Goal: Complete application form

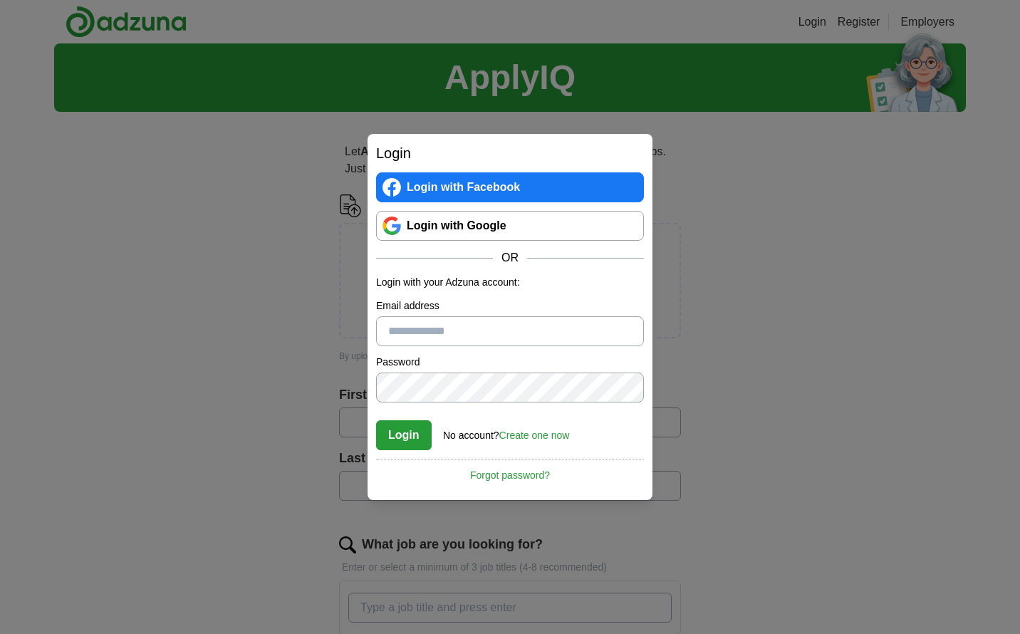
click at [535, 220] on link "Login with Google" at bounding box center [510, 226] width 268 height 30
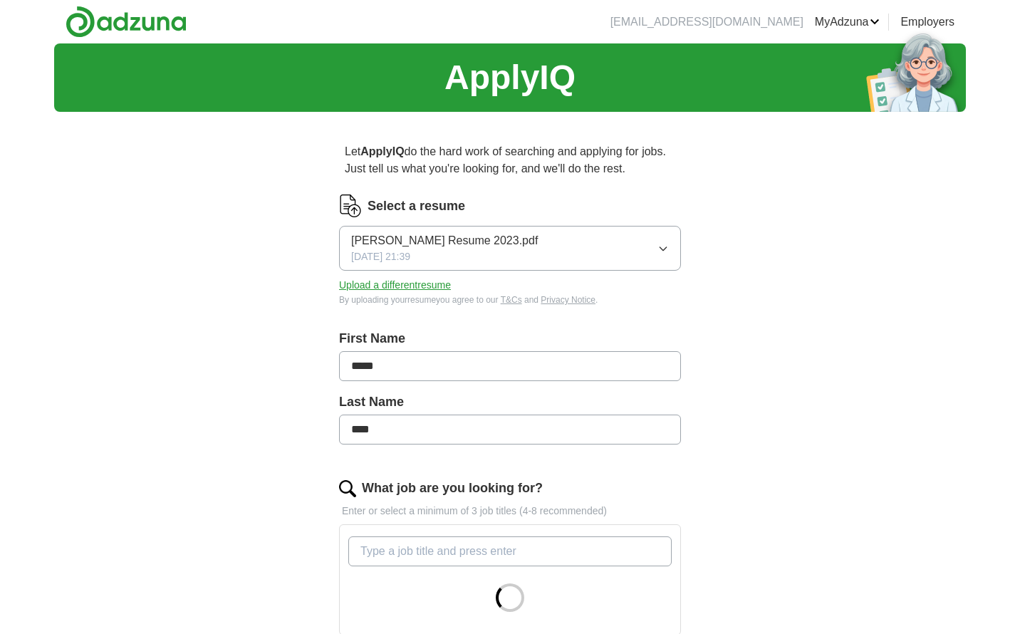
click at [558, 243] on button "[PERSON_NAME] Resume 2023.pdf [DATE] 21:39" at bounding box center [510, 248] width 342 height 45
click at [670, 247] on button "[PERSON_NAME] Resume 2023.pdf [DATE] 21:39" at bounding box center [510, 248] width 342 height 45
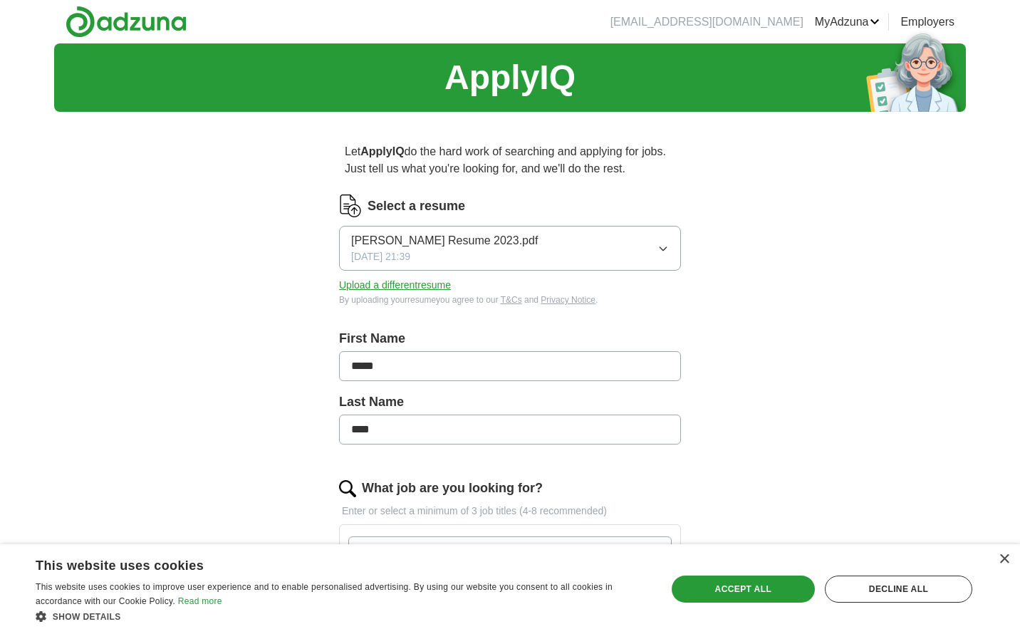
click at [407, 282] on button "Upload a different resume" at bounding box center [395, 285] width 112 height 15
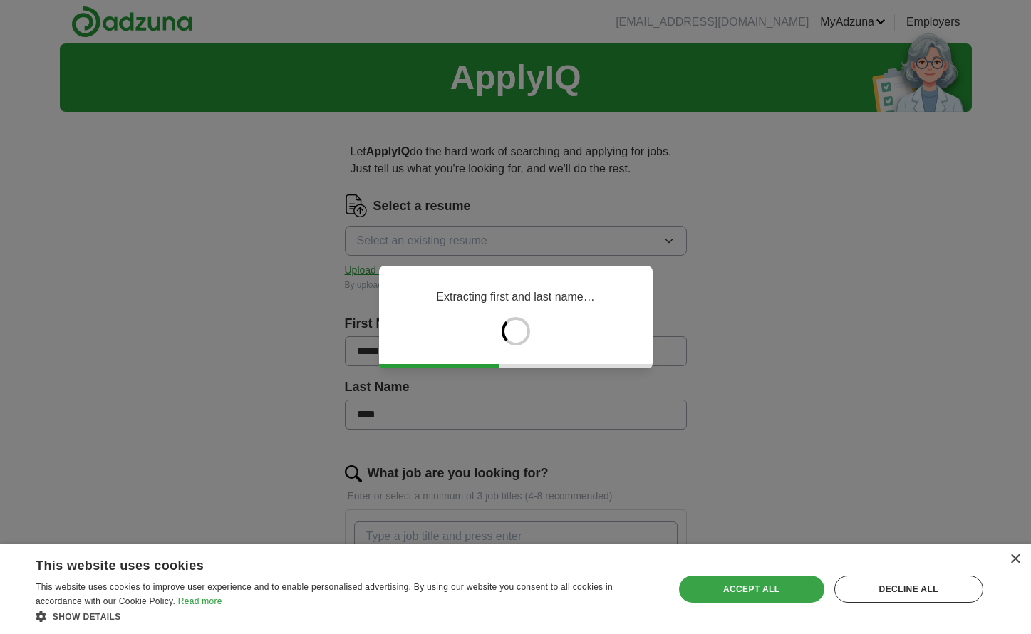
click at [764, 590] on div "Accept all" at bounding box center [751, 589] width 145 height 27
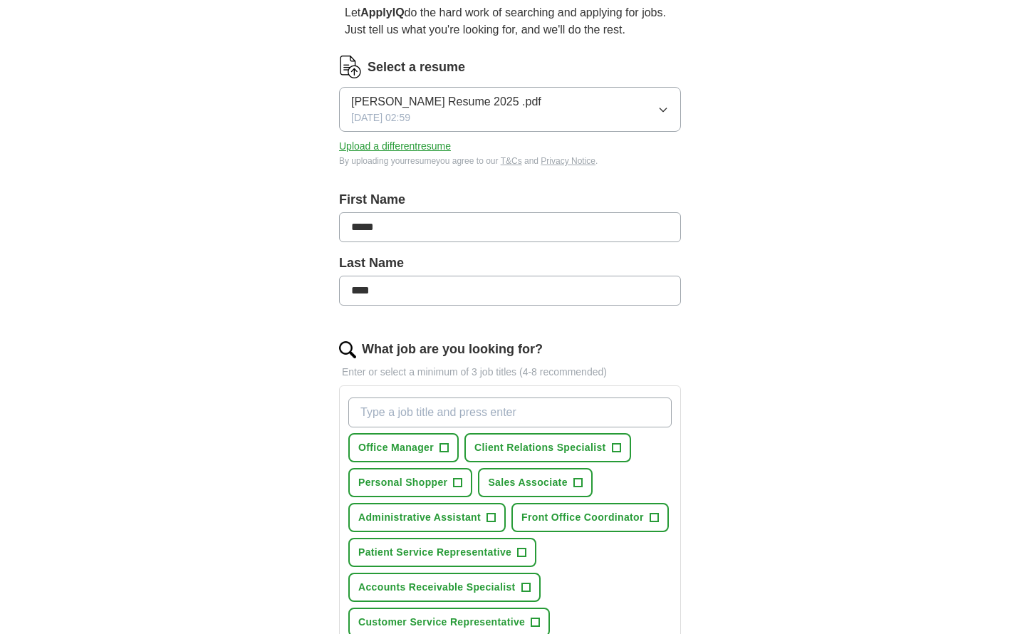
scroll to position [228, 0]
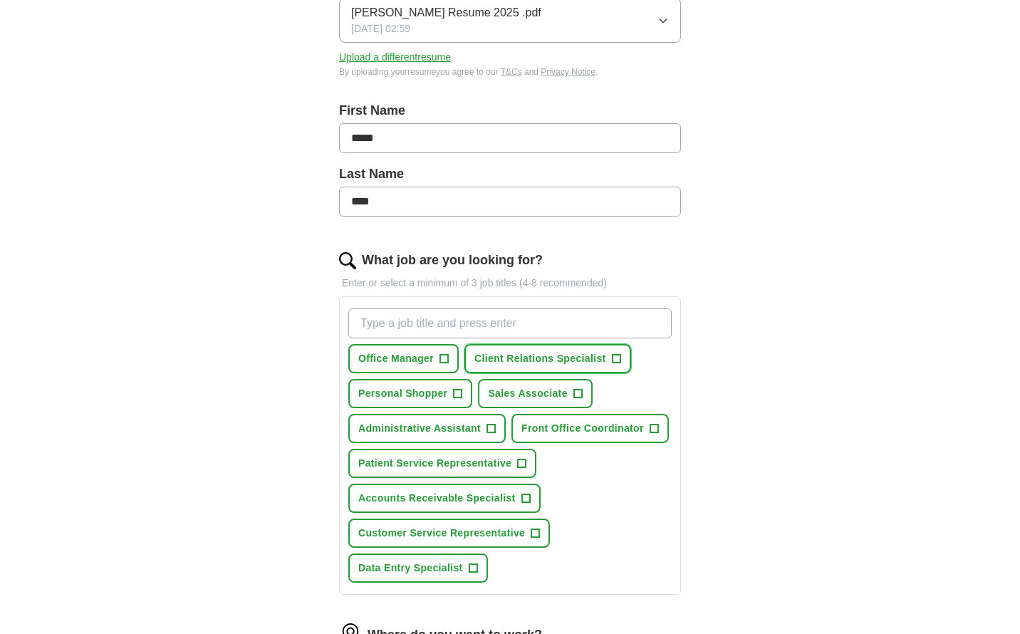
click at [624, 355] on button "Client Relations Specialist +" at bounding box center [547, 358] width 167 height 29
click at [494, 427] on span "+" at bounding box center [491, 428] width 9 height 11
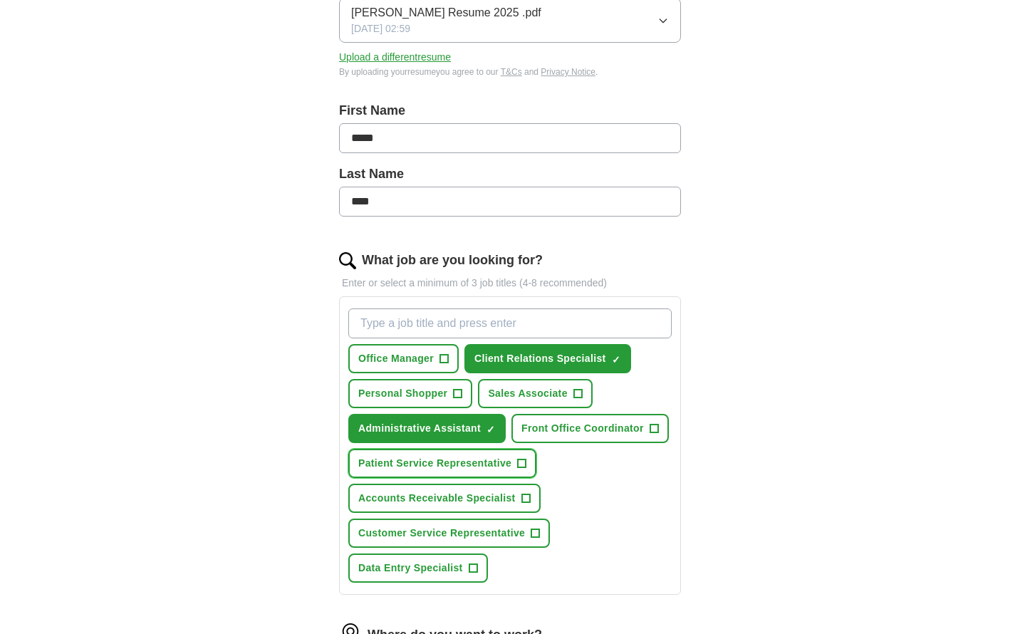
click at [516, 464] on button "Patient Service Representative +" at bounding box center [442, 463] width 188 height 29
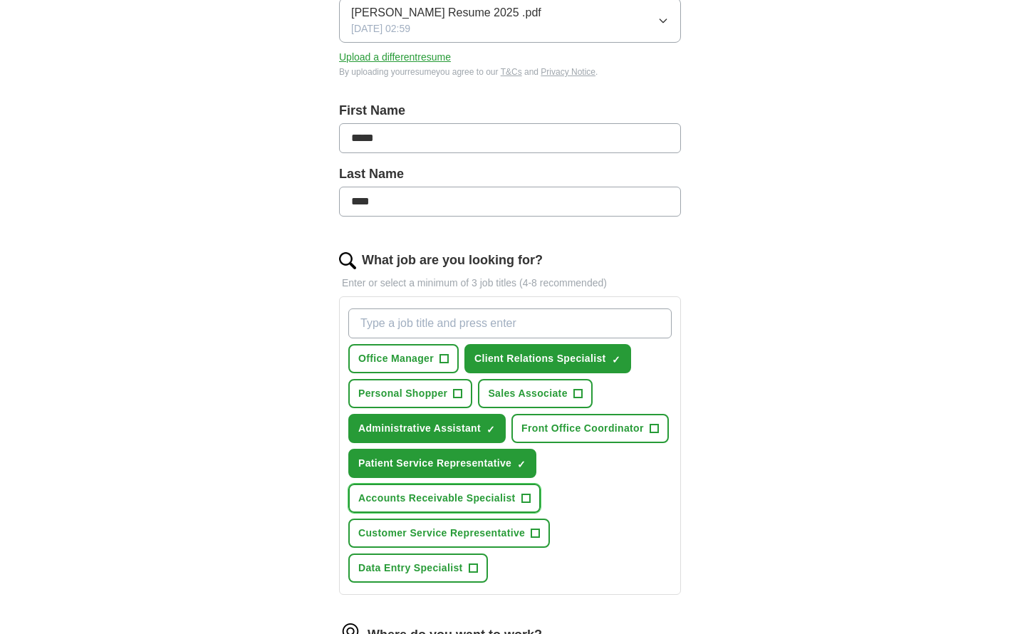
drag, startPoint x: 524, startPoint y: 495, endPoint x: 533, endPoint y: 504, distance: 12.1
click at [525, 496] on span "+" at bounding box center [525, 498] width 9 height 11
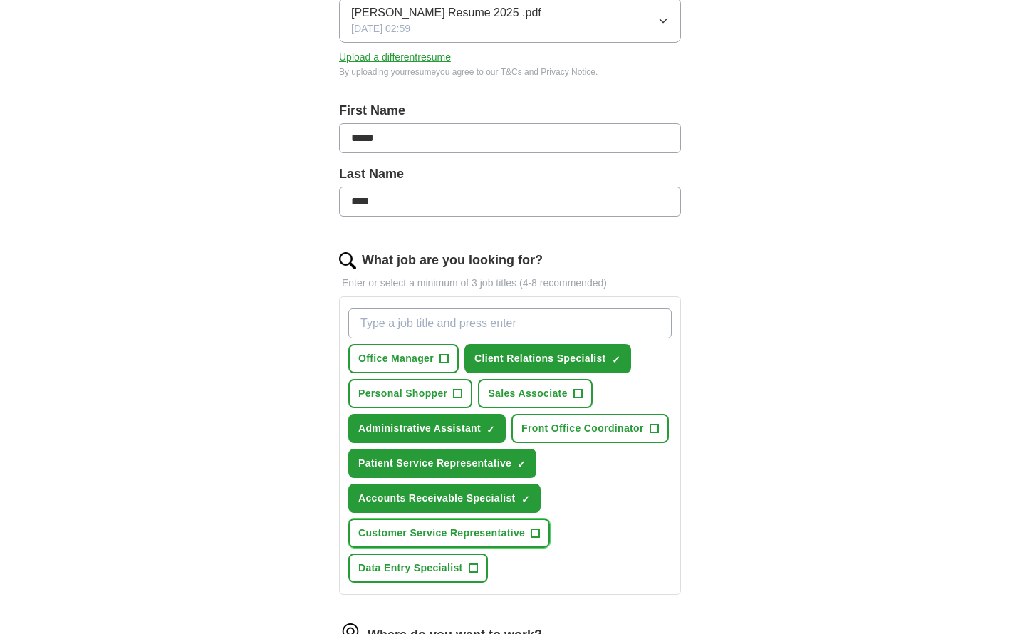
click at [540, 537] on span "+" at bounding box center [535, 533] width 9 height 9
click at [468, 565] on button "Data Entry Specialist +" at bounding box center [418, 567] width 140 height 29
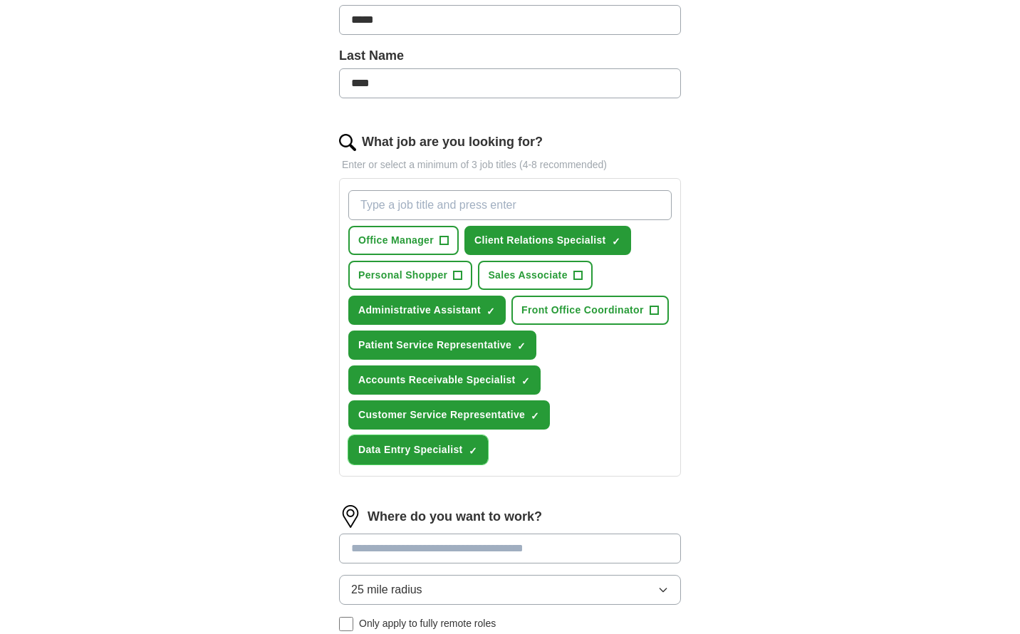
scroll to position [433, 0]
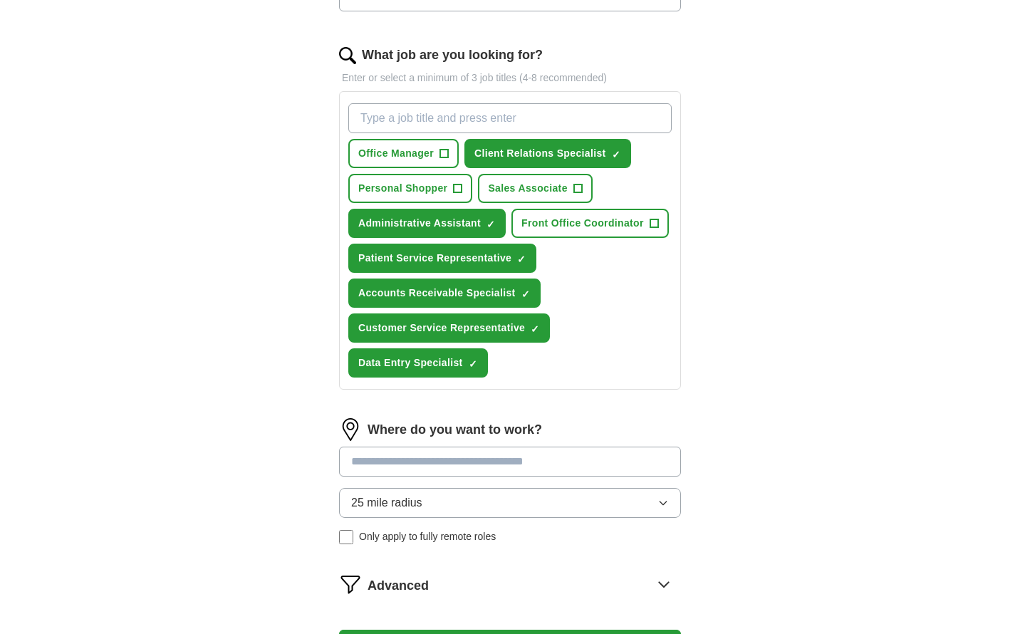
click at [590, 464] on input at bounding box center [510, 462] width 342 height 30
click at [417, 540] on div "25 mile radius Only apply to fully remote roles" at bounding box center [510, 516] width 342 height 56
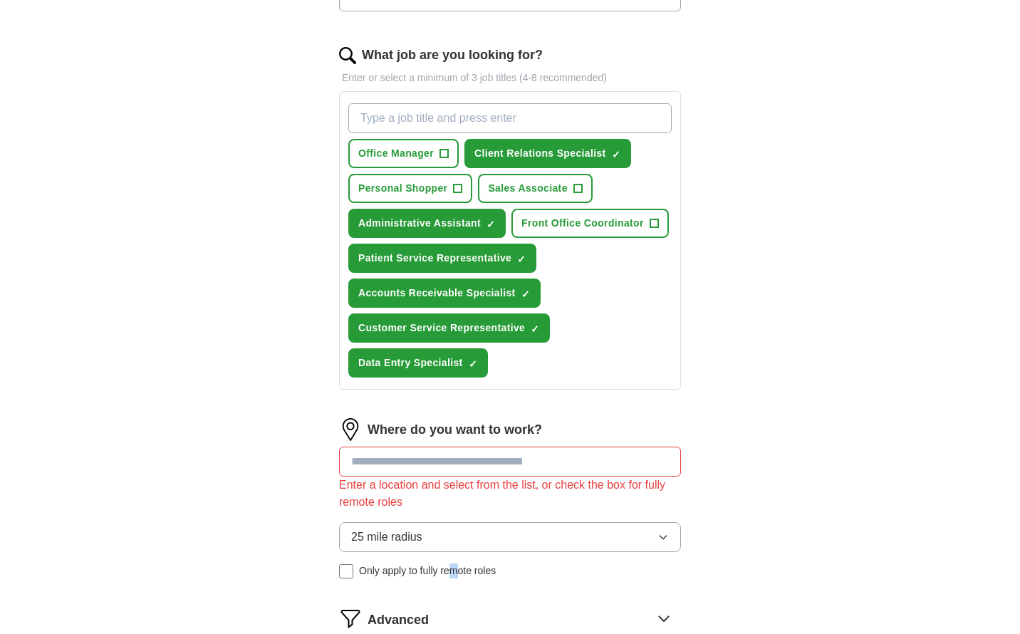
click at [458, 573] on span "Only apply to fully remote roles" at bounding box center [427, 570] width 137 height 15
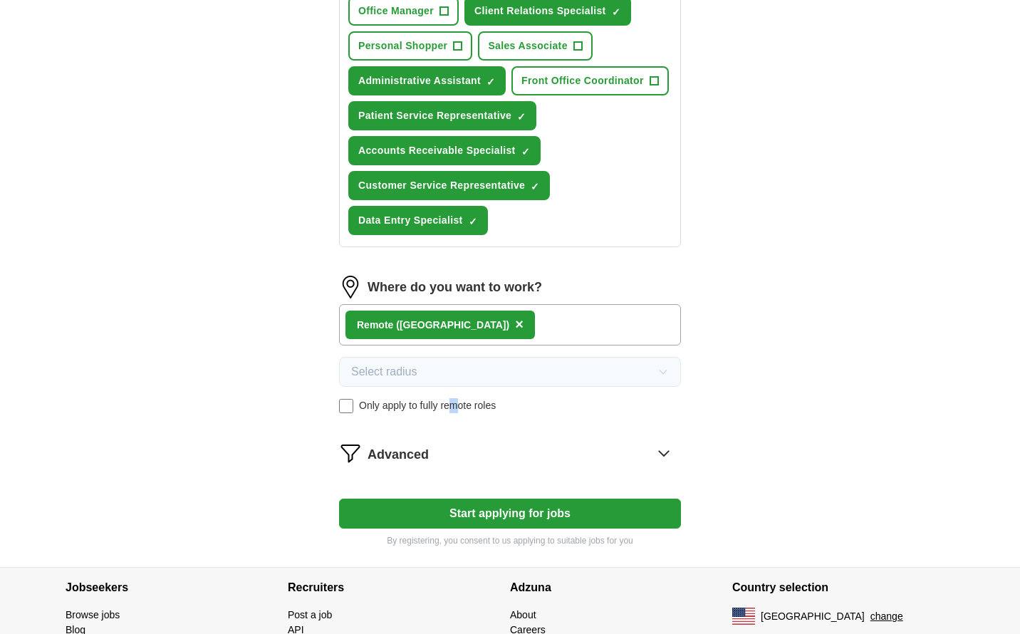
scroll to position [581, 0]
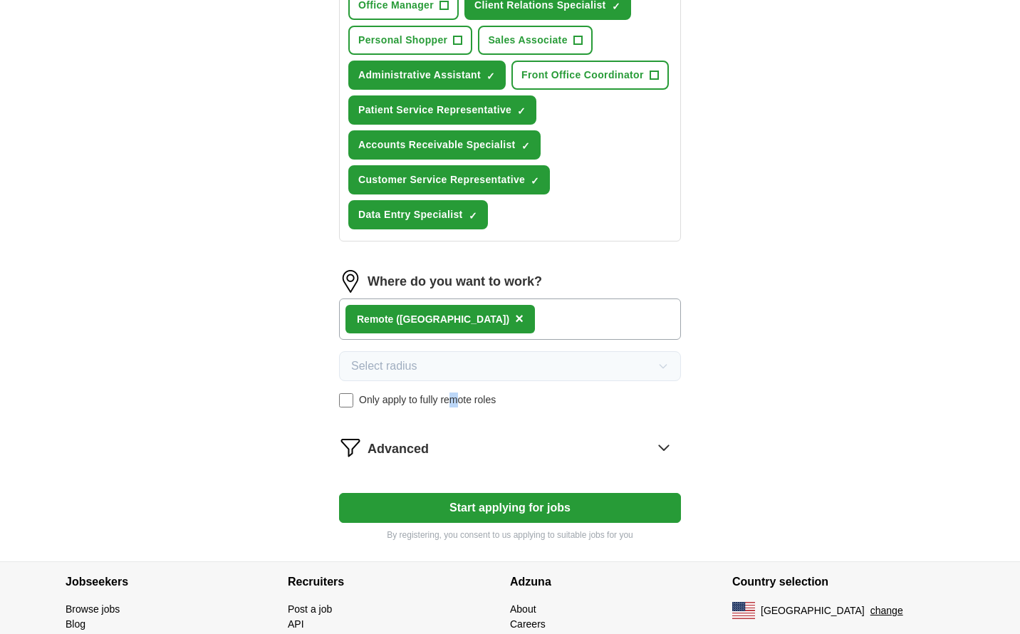
click at [573, 514] on button "Start applying for jobs" at bounding box center [510, 508] width 342 height 30
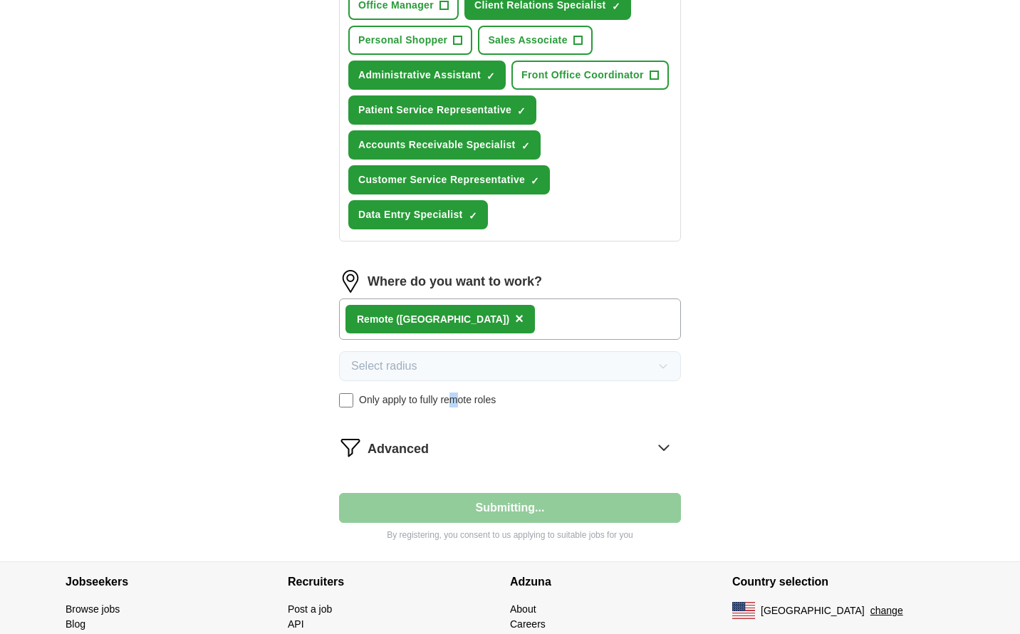
select select "**"
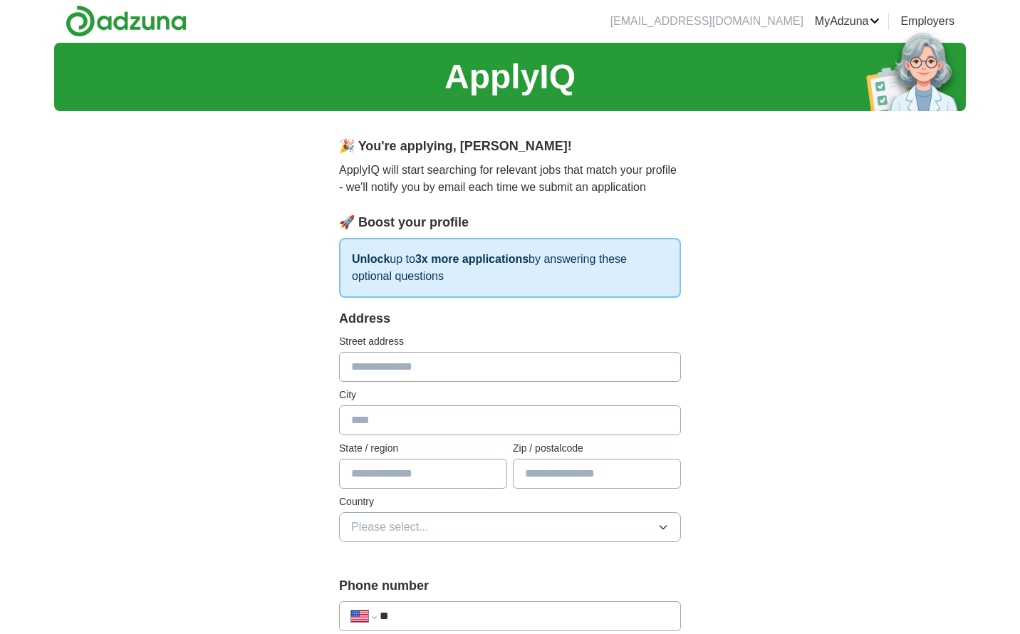
scroll to position [0, 0]
click at [430, 480] on input "text" at bounding box center [423, 474] width 168 height 30
click at [463, 410] on input "text" at bounding box center [510, 421] width 342 height 30
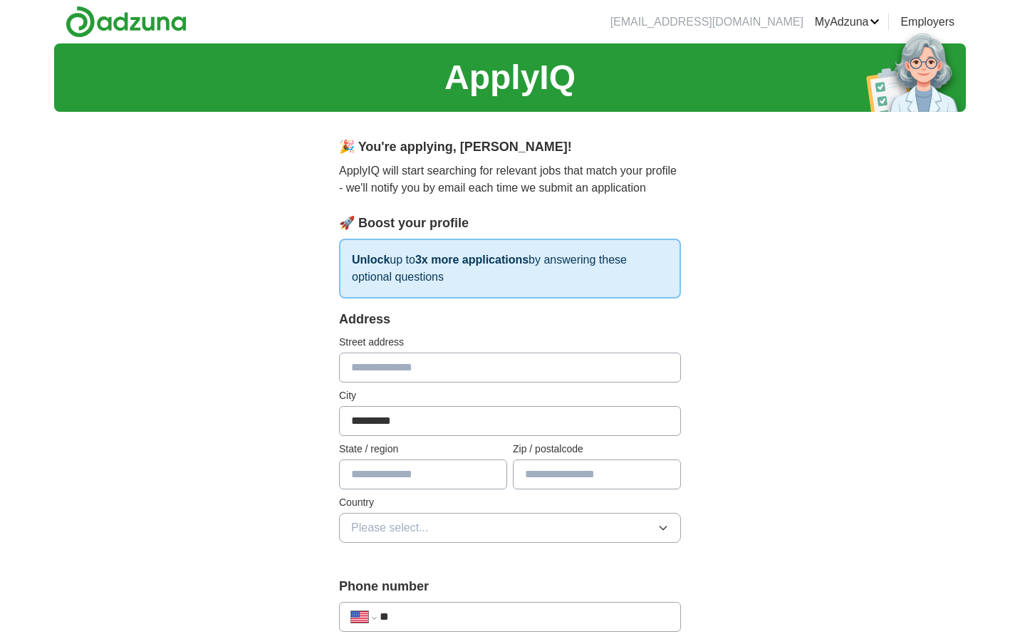
type input "*********"
type input "**"
click at [620, 482] on input "text" at bounding box center [597, 474] width 168 height 30
type input "*****"
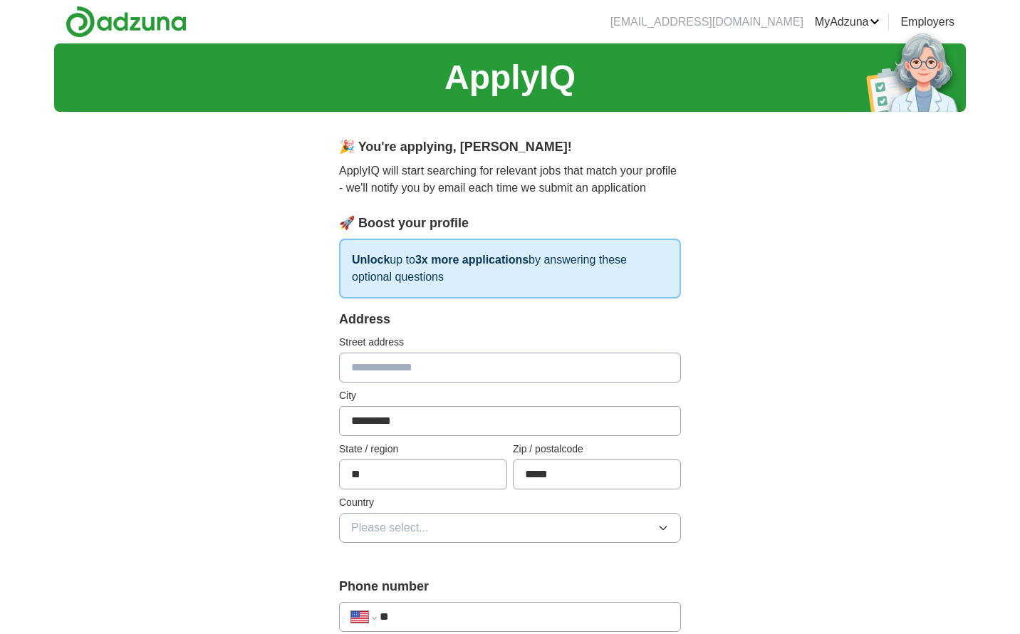
click at [619, 527] on button "Please select..." at bounding box center [510, 528] width 342 height 30
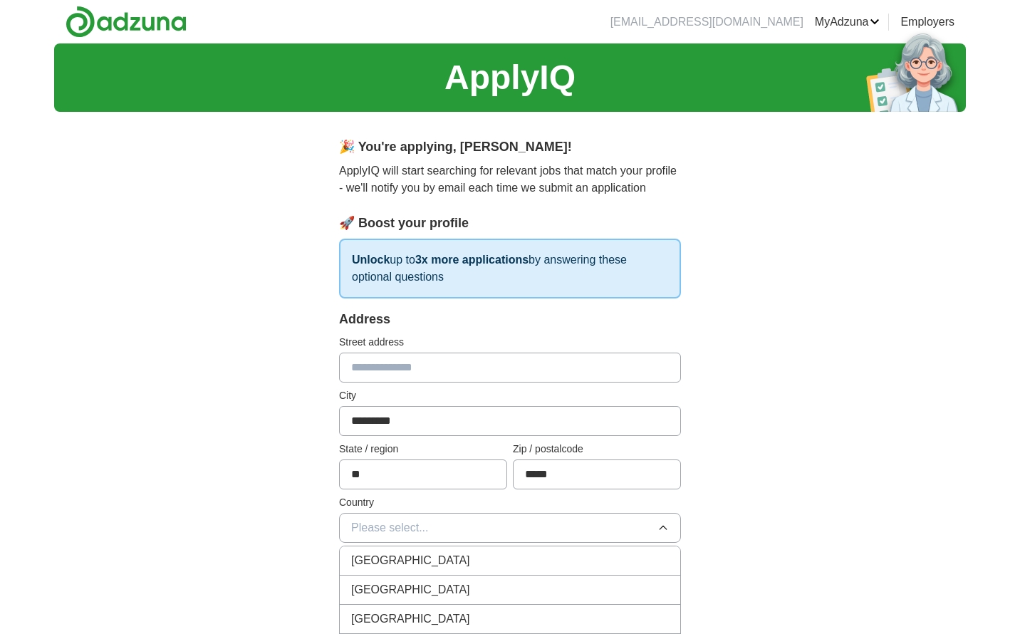
click at [602, 588] on div "[GEOGRAPHIC_DATA]" at bounding box center [510, 589] width 318 height 17
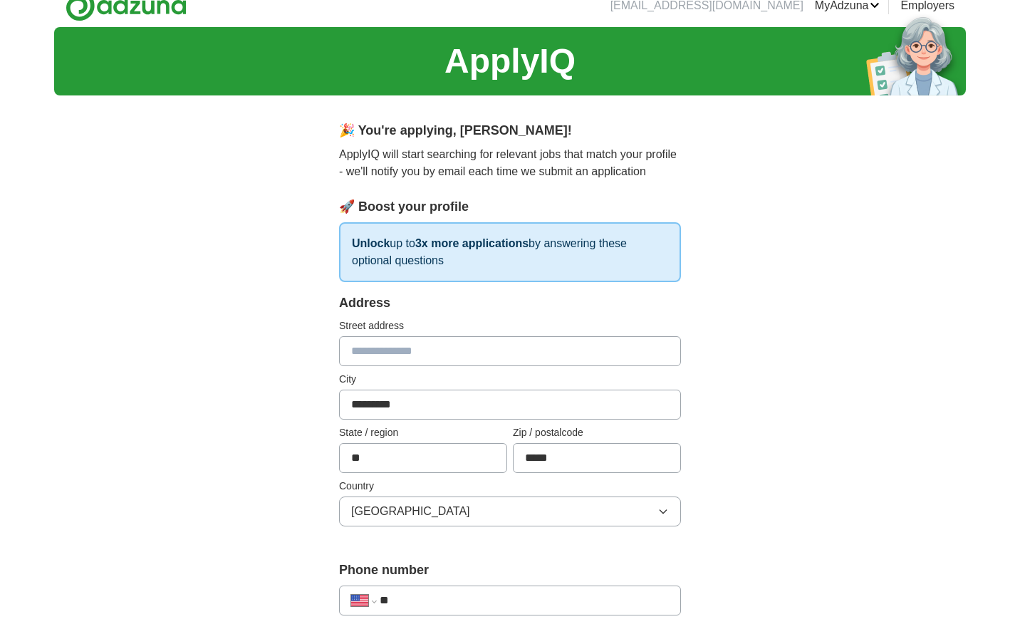
scroll to position [91, 0]
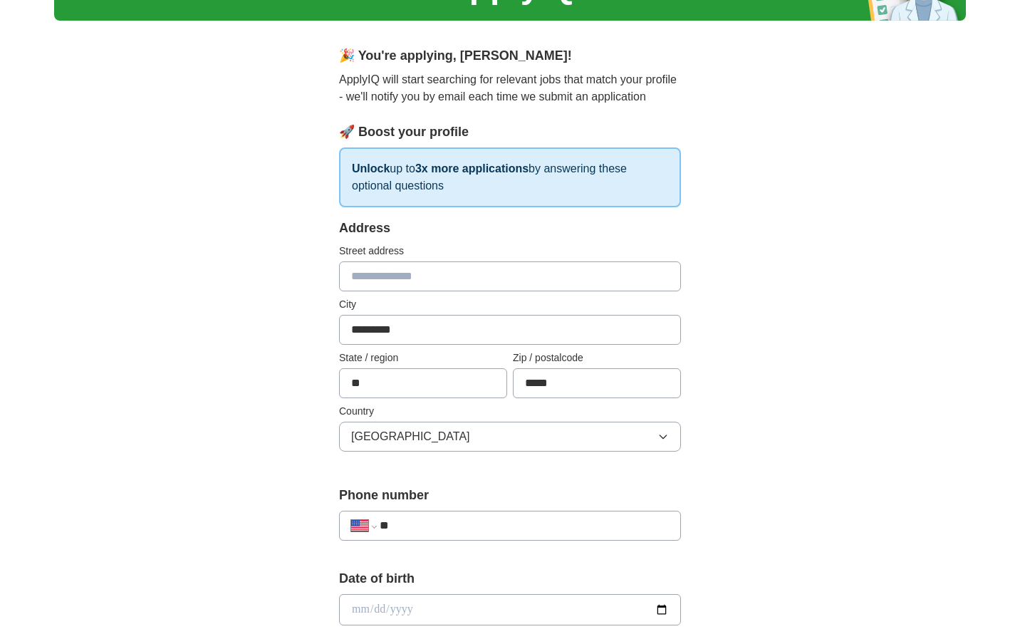
click at [571, 520] on input "**" at bounding box center [524, 525] width 289 height 17
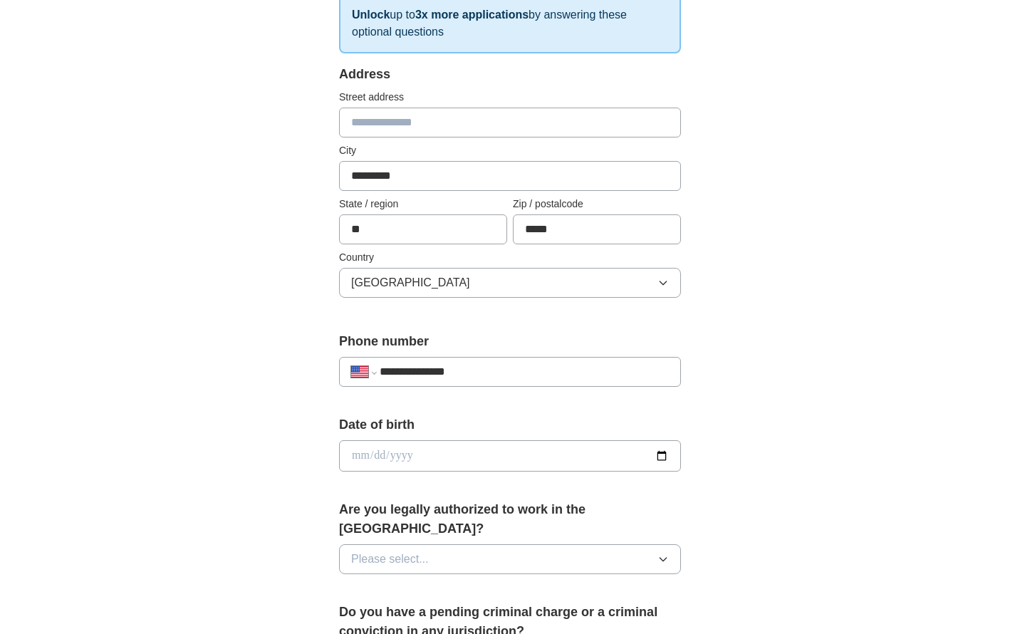
scroll to position [308, 0]
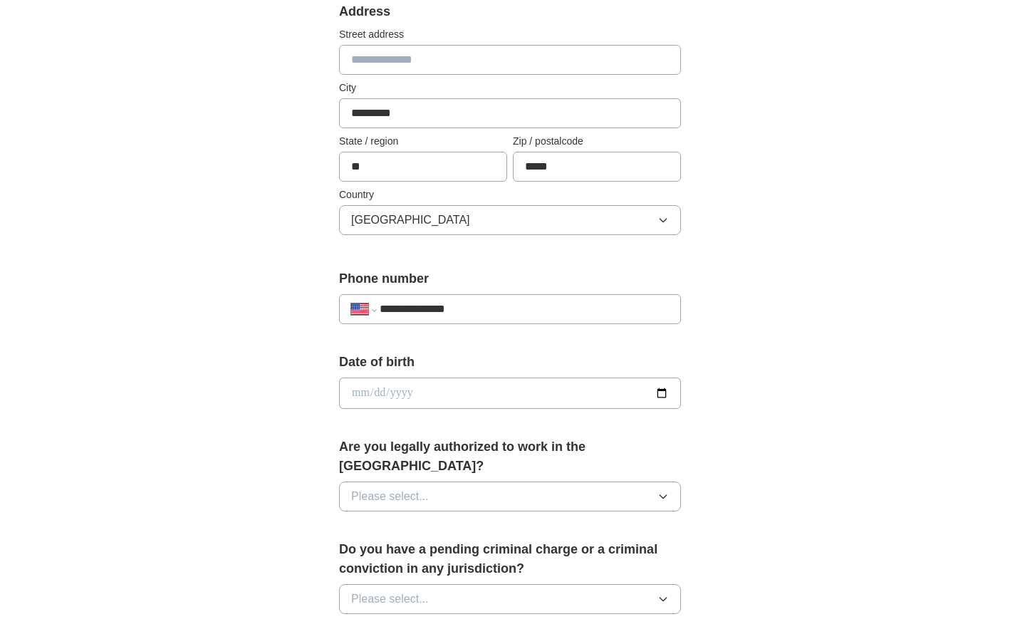
type input "**********"
click at [522, 482] on button "Please select..." at bounding box center [510, 497] width 342 height 30
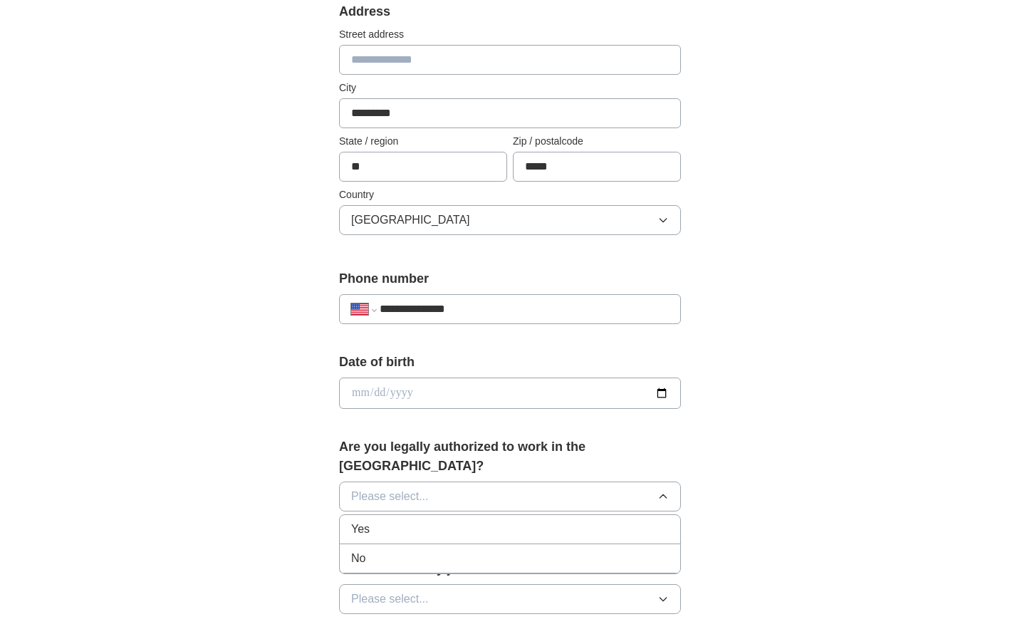
click at [522, 521] on div "Yes" at bounding box center [510, 529] width 318 height 17
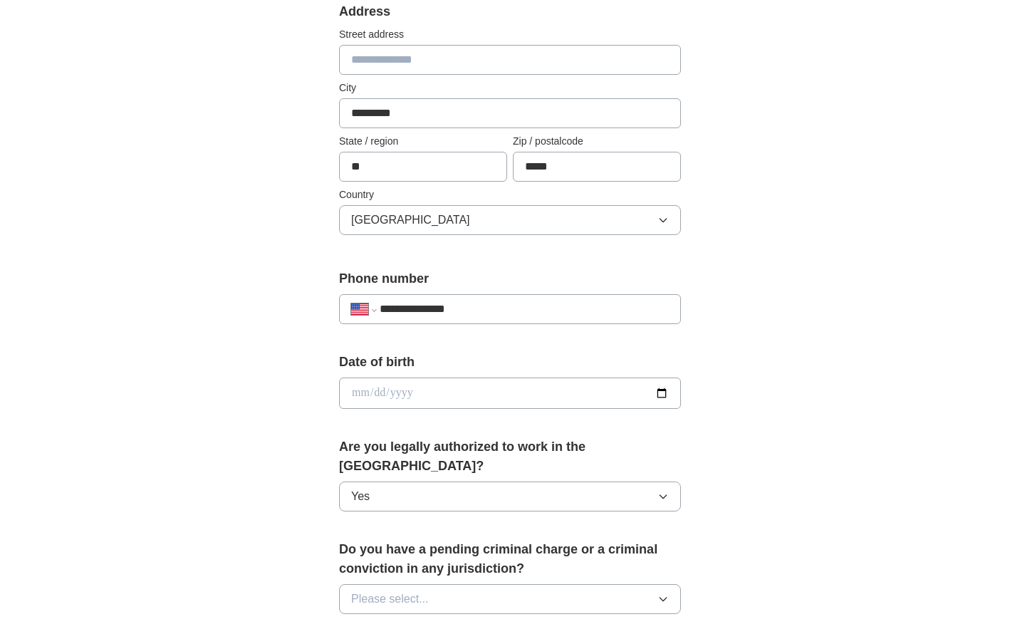
click at [544, 591] on button "Please select..." at bounding box center [510, 599] width 342 height 30
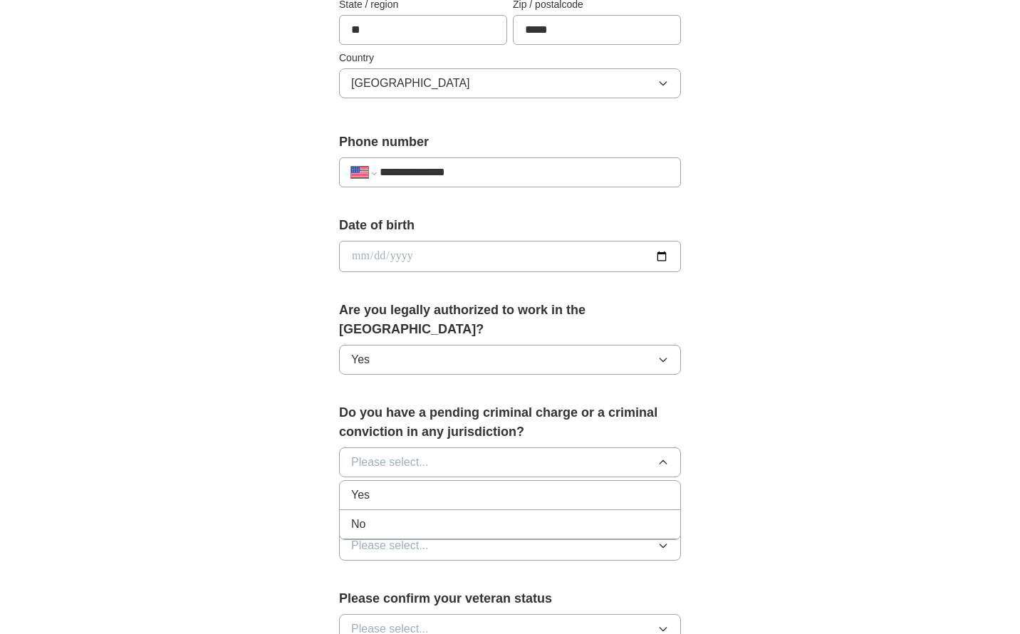
click at [541, 516] on div "No" at bounding box center [510, 524] width 318 height 17
click at [542, 531] on button "Please select..." at bounding box center [510, 546] width 342 height 30
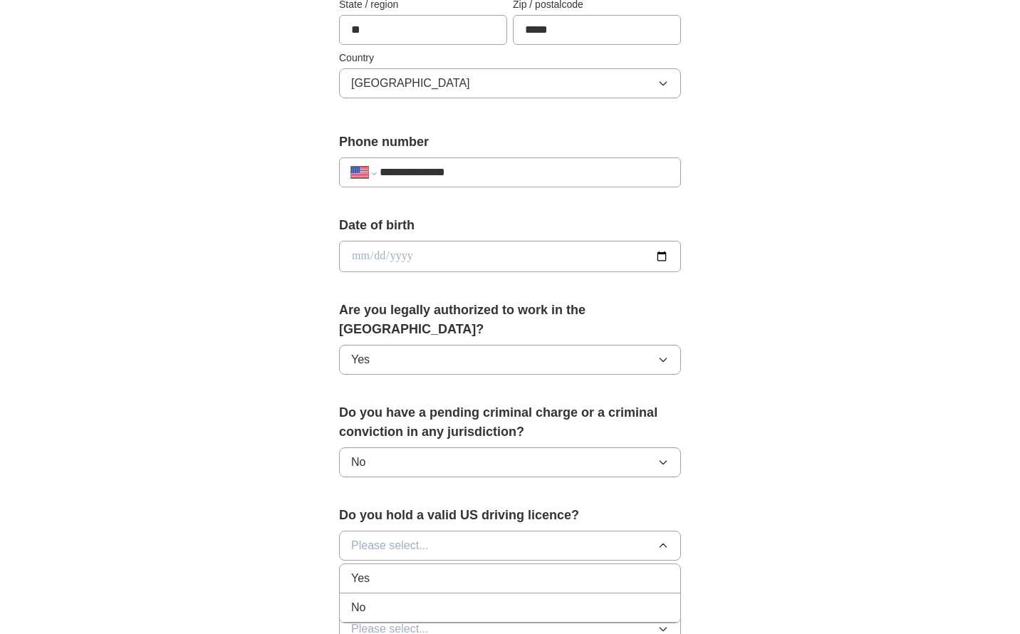
click at [545, 570] on div "Yes" at bounding box center [510, 578] width 318 height 17
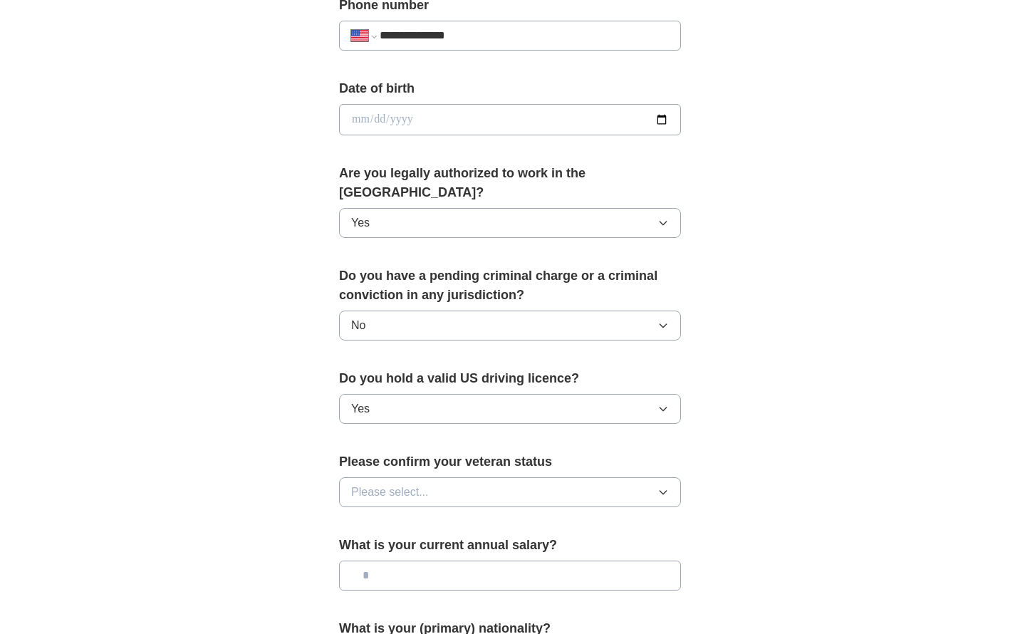
scroll to position [672, 0]
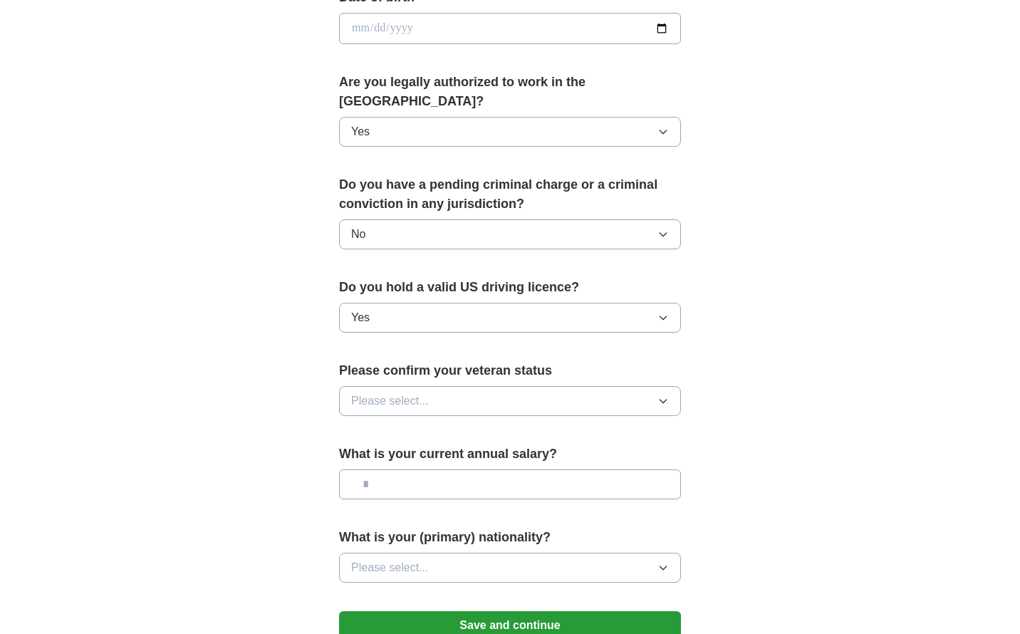
click at [540, 386] on button "Please select..." at bounding box center [510, 401] width 342 height 30
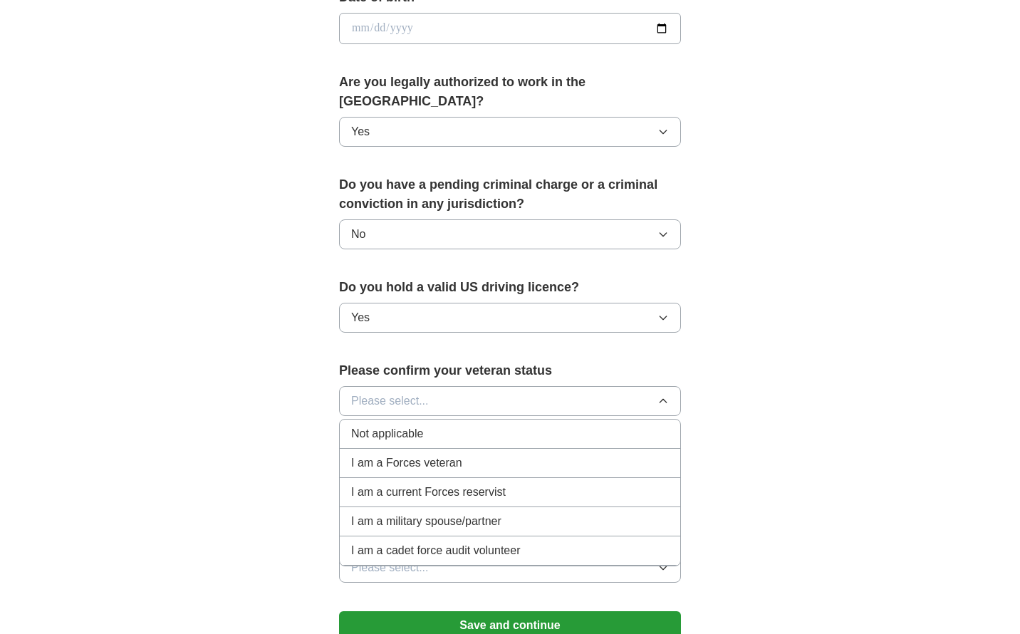
click at [542, 425] on div "Not applicable" at bounding box center [510, 433] width 318 height 17
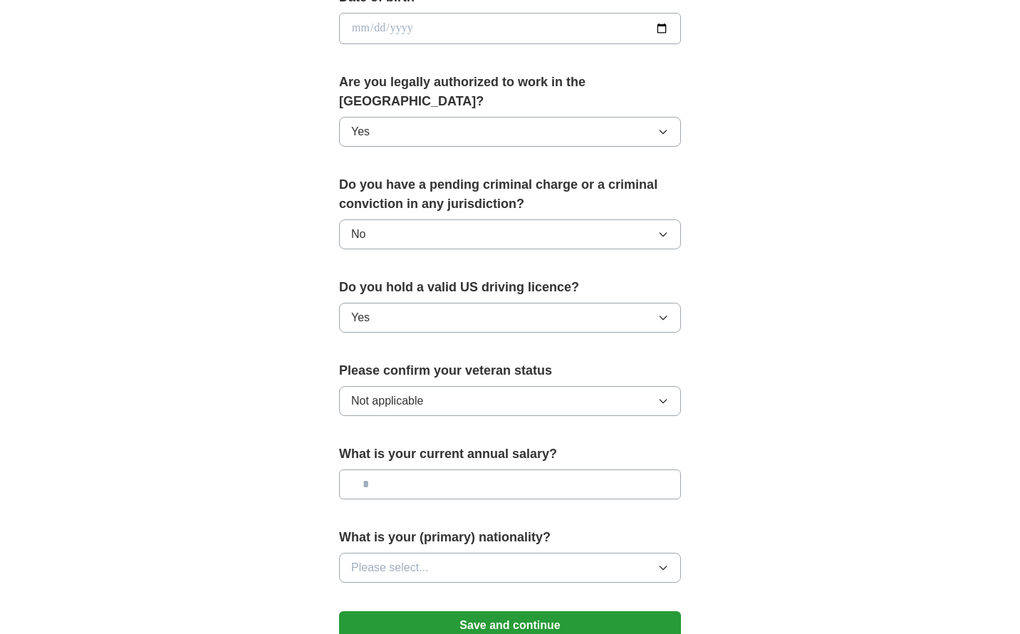
click at [538, 469] on input "text" at bounding box center [510, 484] width 342 height 30
click at [541, 553] on button "Please select..." at bounding box center [510, 568] width 342 height 30
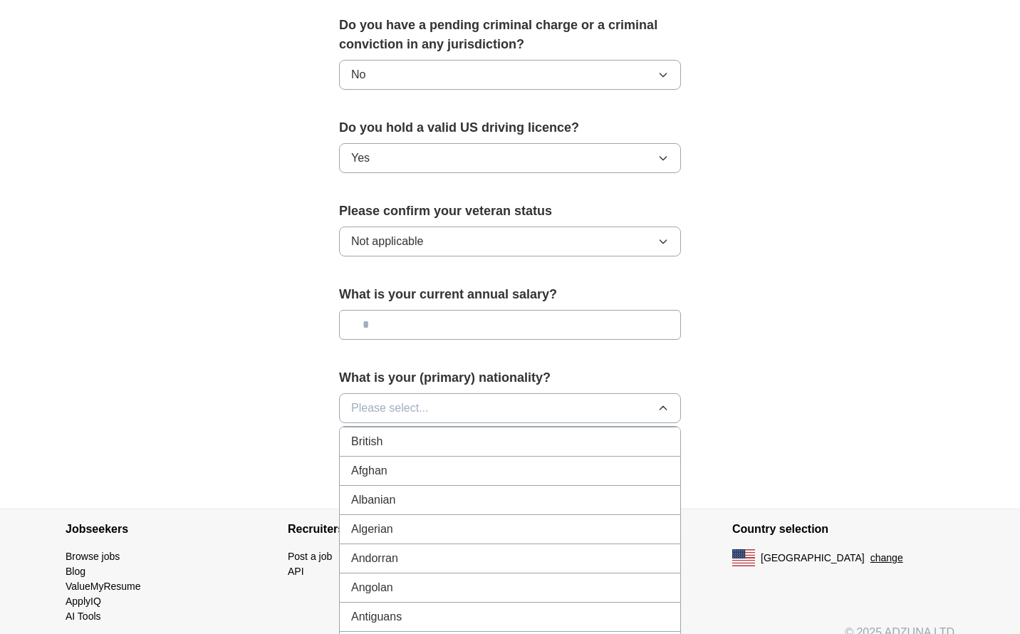
scroll to position [0, 0]
click at [618, 432] on div "American" at bounding box center [510, 440] width 318 height 17
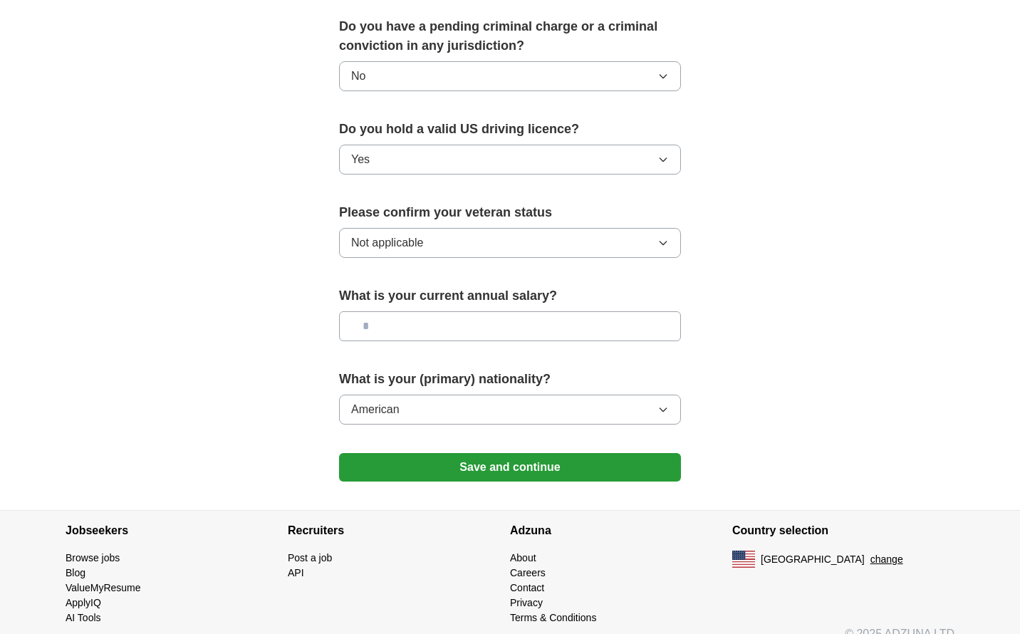
click at [578, 453] on button "Save and continue" at bounding box center [510, 467] width 342 height 28
